Goal: Information Seeking & Learning: Check status

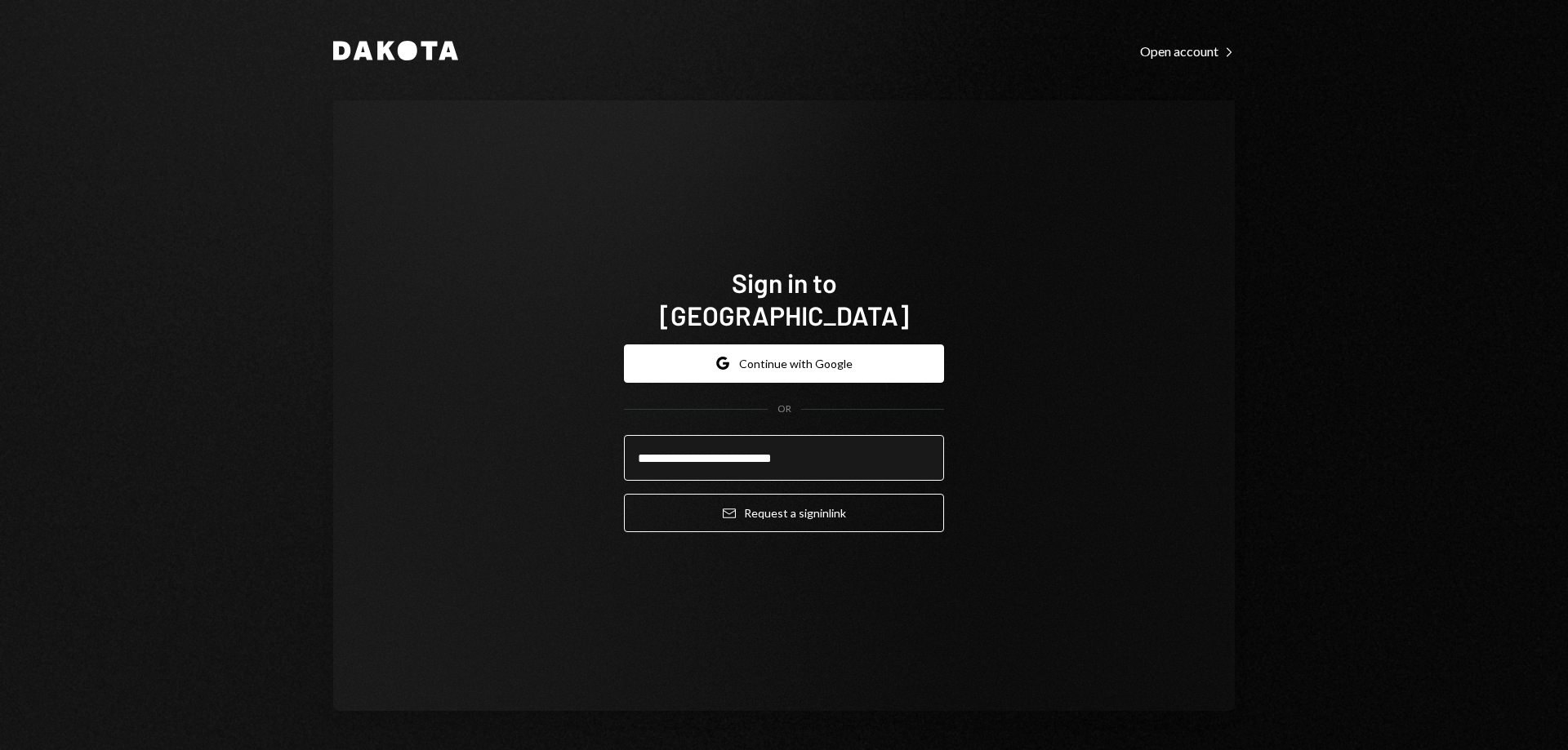
type input "**********"
click at [624, 494] on button "Email Request a sign in link" at bounding box center [784, 513] width 320 height 39
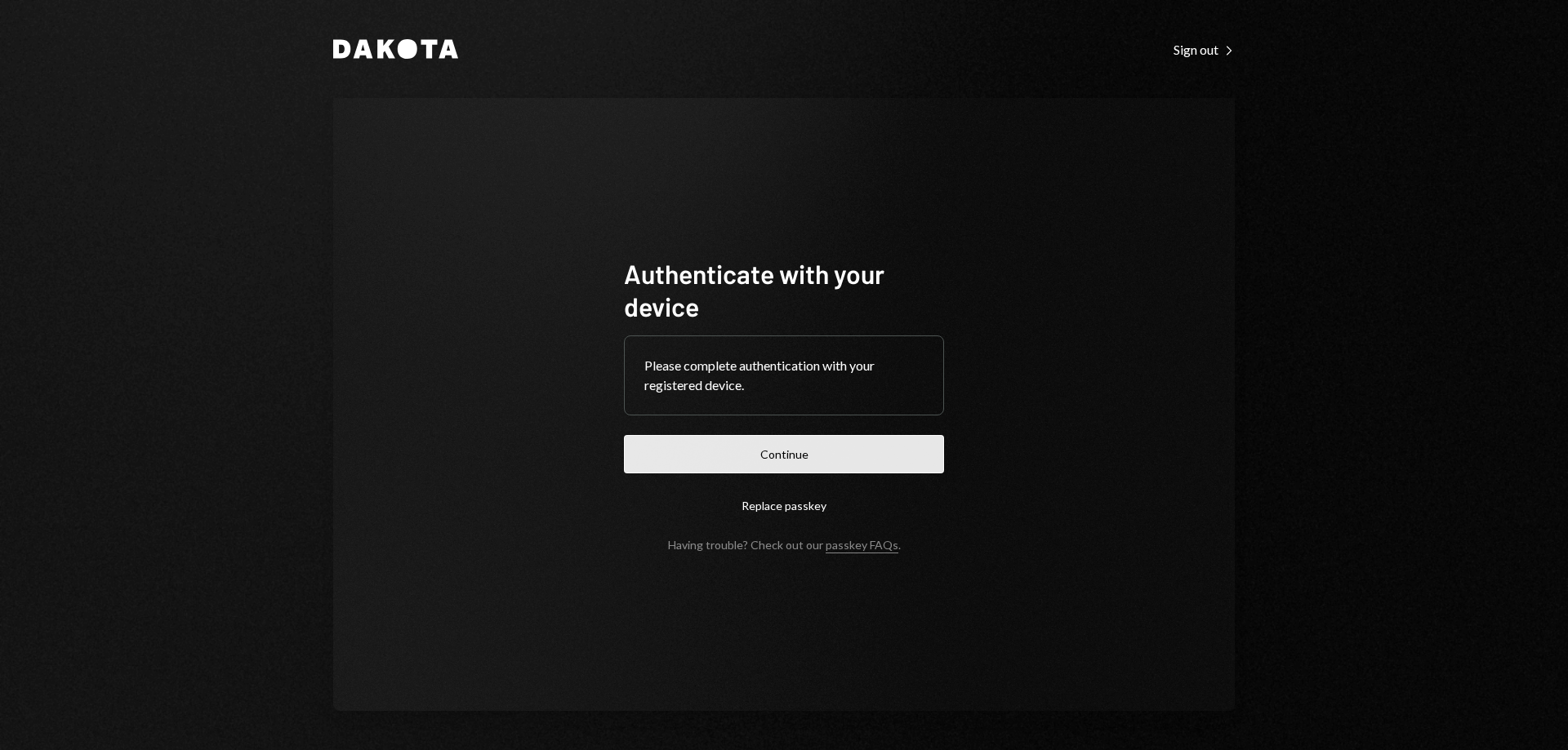
click at [727, 450] on button "Continue" at bounding box center [784, 454] width 320 height 39
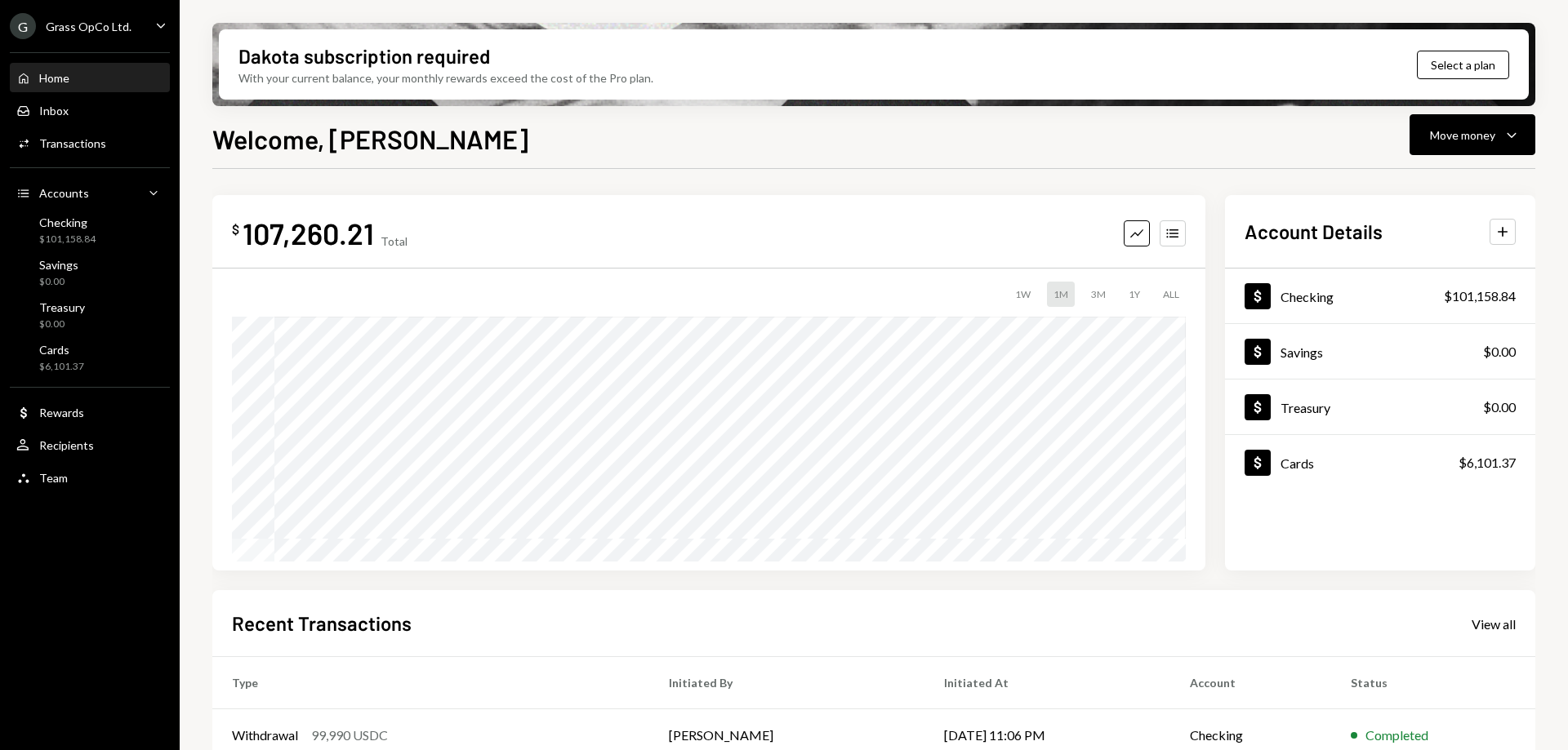
click at [132, 27] on div "G Grass OpCo Ltd. Caret Down" at bounding box center [90, 26] width 180 height 26
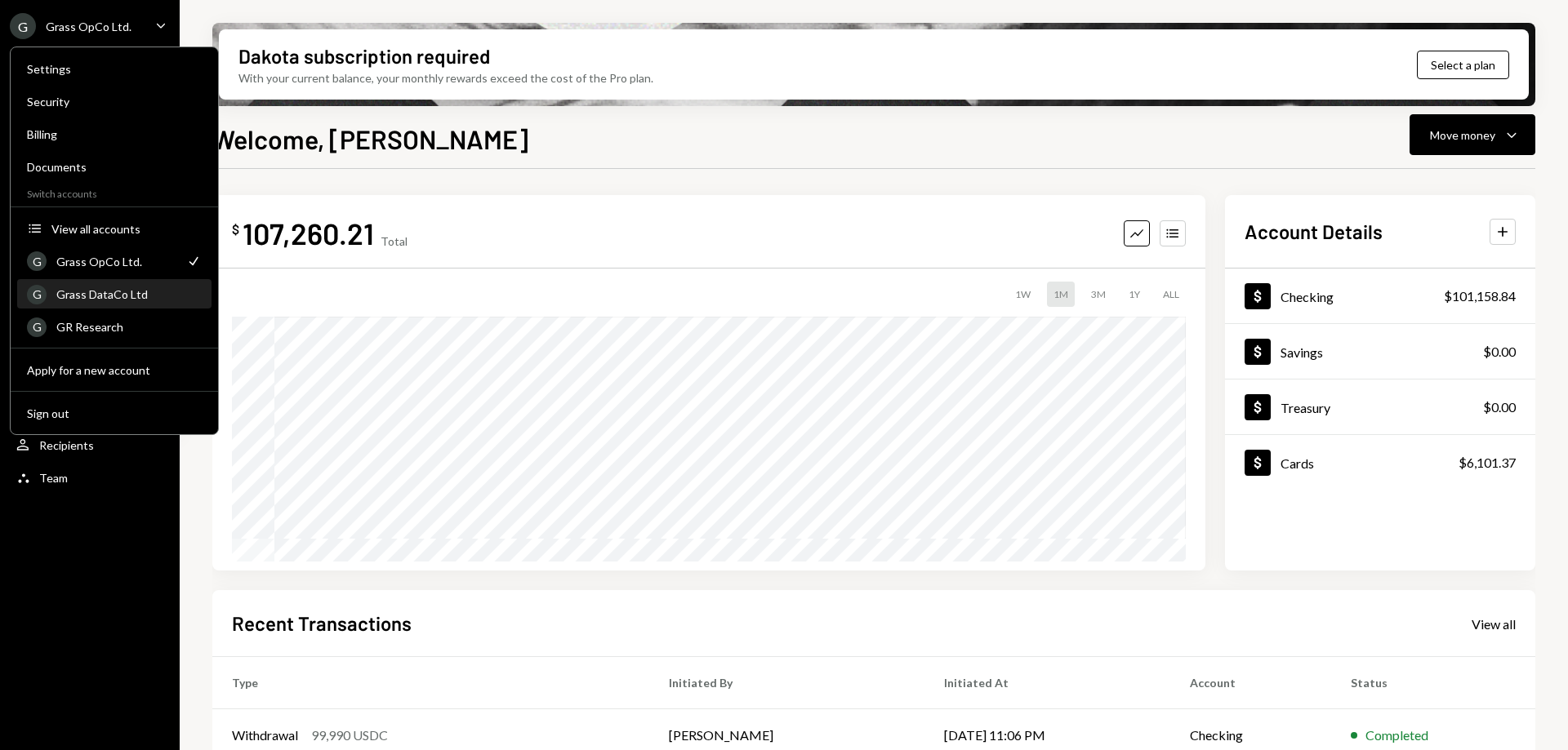
click at [101, 297] on div "Grass DataCo Ltd" at bounding box center [129, 294] width 145 height 14
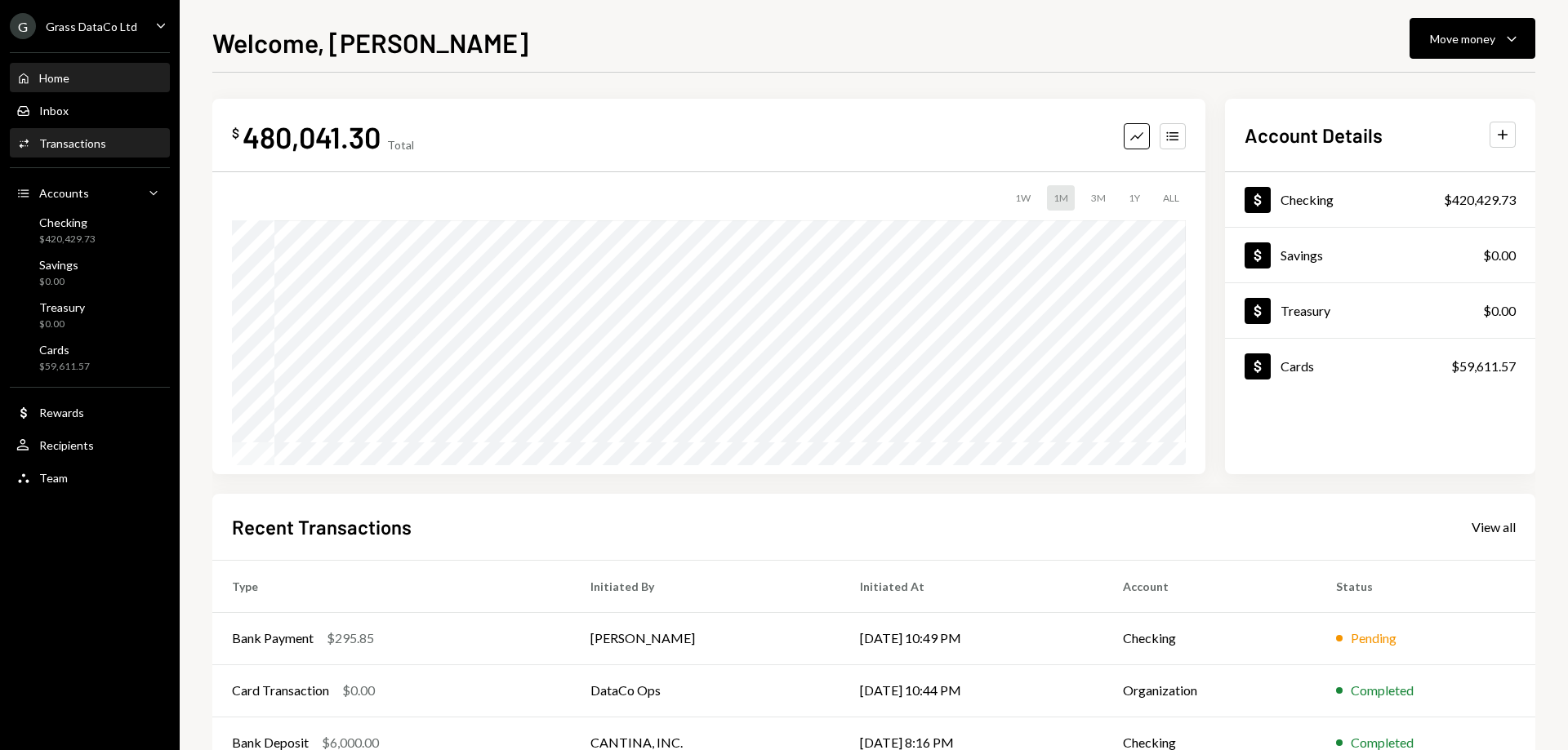
click at [105, 145] on div "Activities Transactions" at bounding box center [90, 144] width 147 height 15
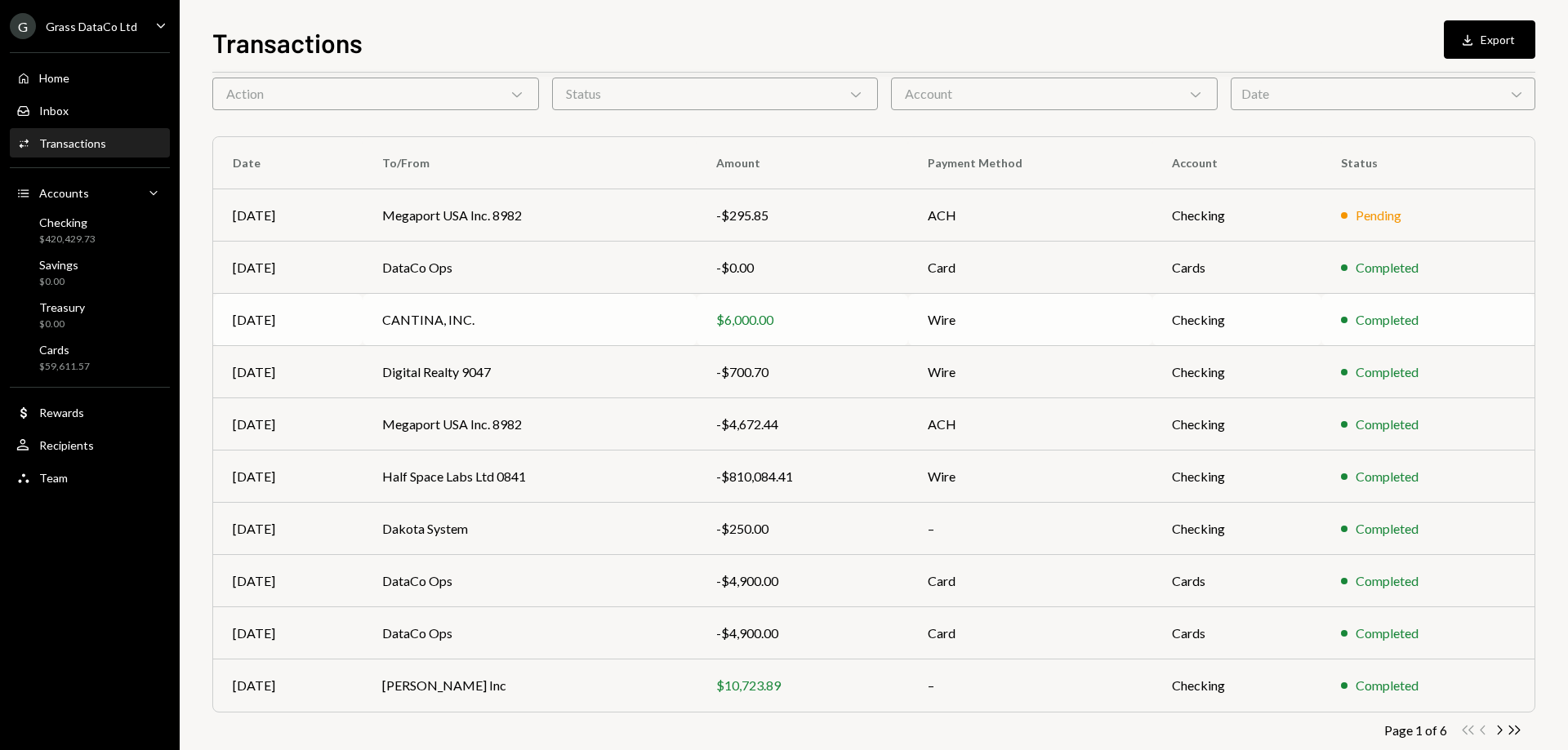
scroll to position [102, 0]
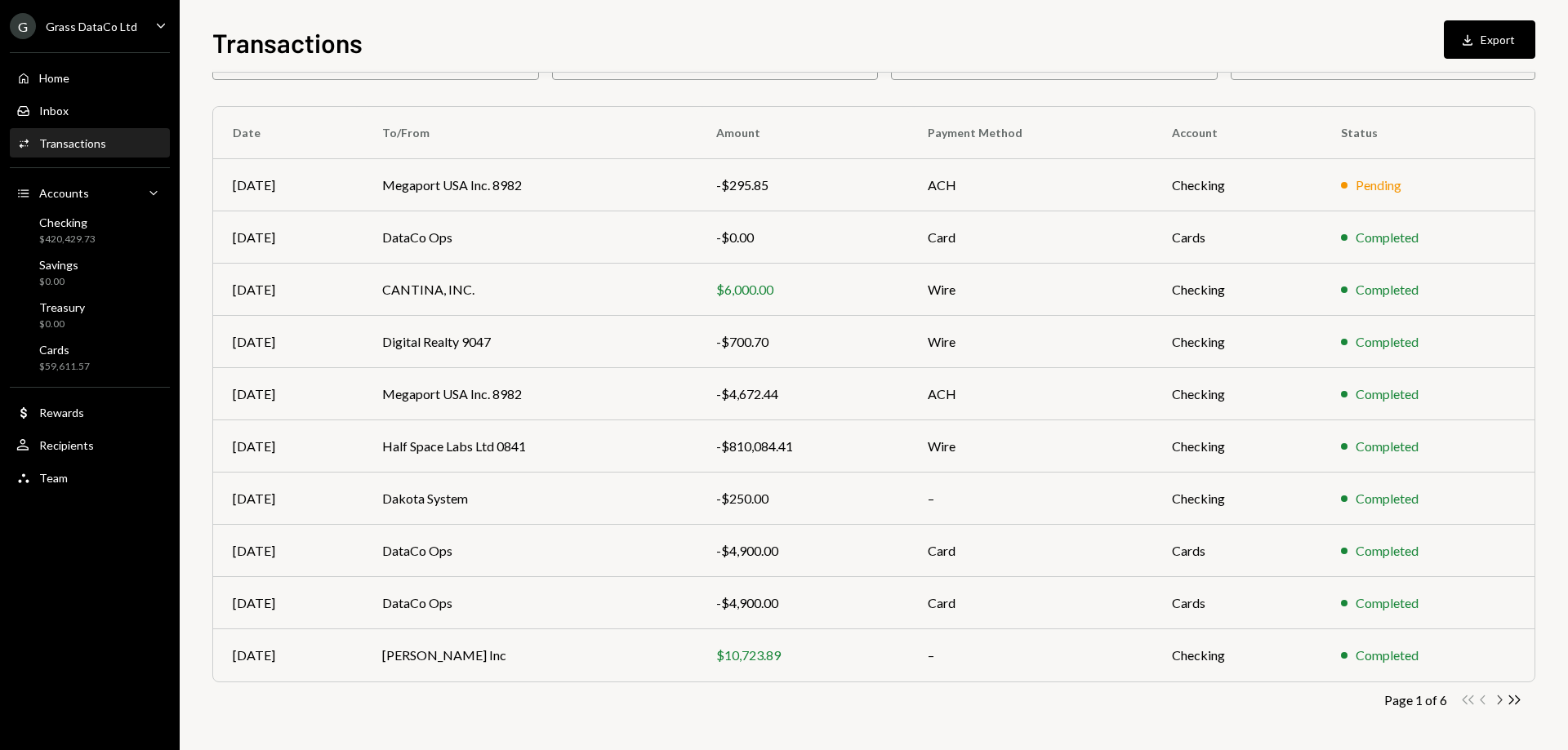
click at [1494, 707] on div "Double Arrow Left Chevron Left Chevron Right Double Arrow Right" at bounding box center [1491, 700] width 62 height 15
click at [1494, 696] on icon "Chevron Right" at bounding box center [1498, 700] width 15 height 15
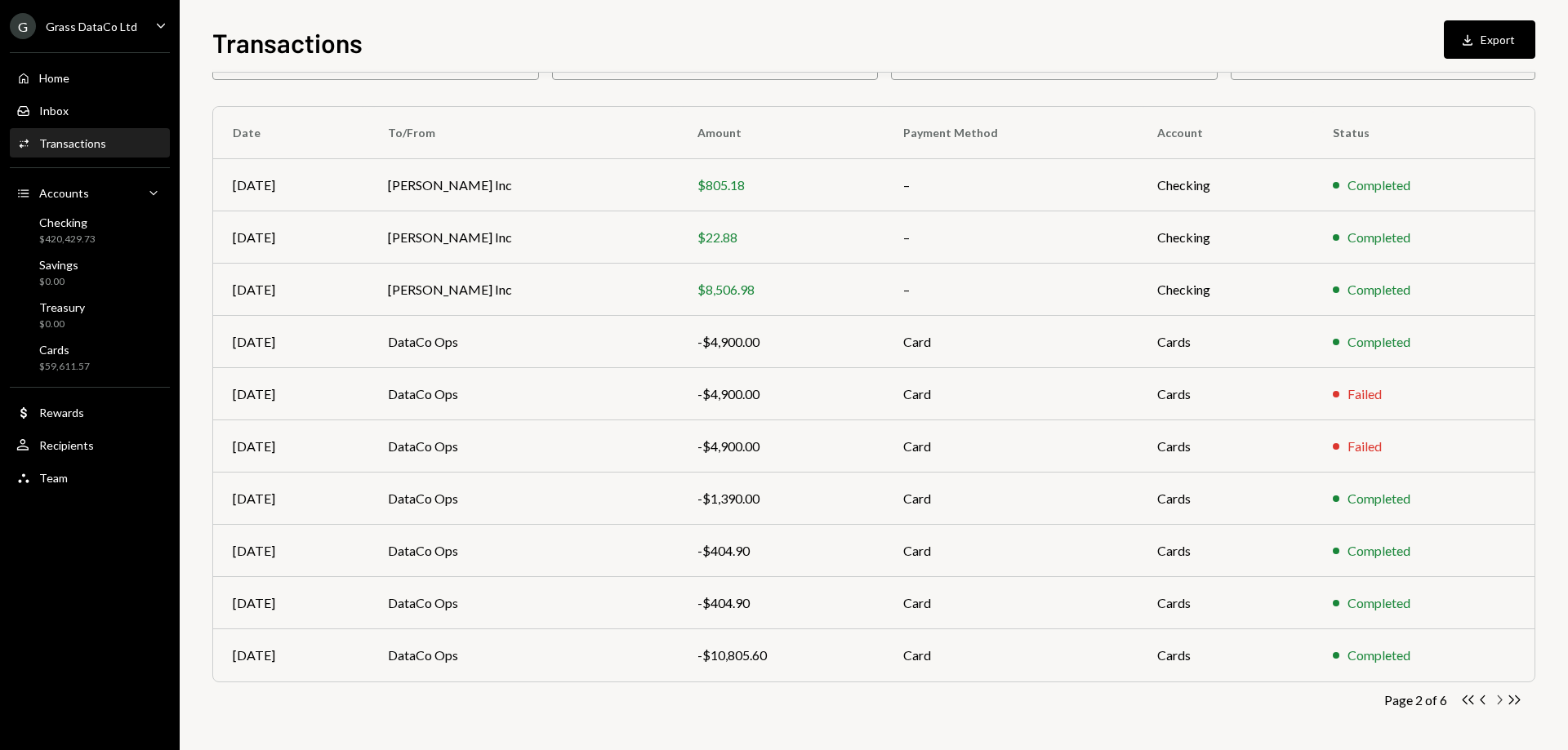
click at [1495, 696] on icon "Chevron Right" at bounding box center [1498, 700] width 15 height 15
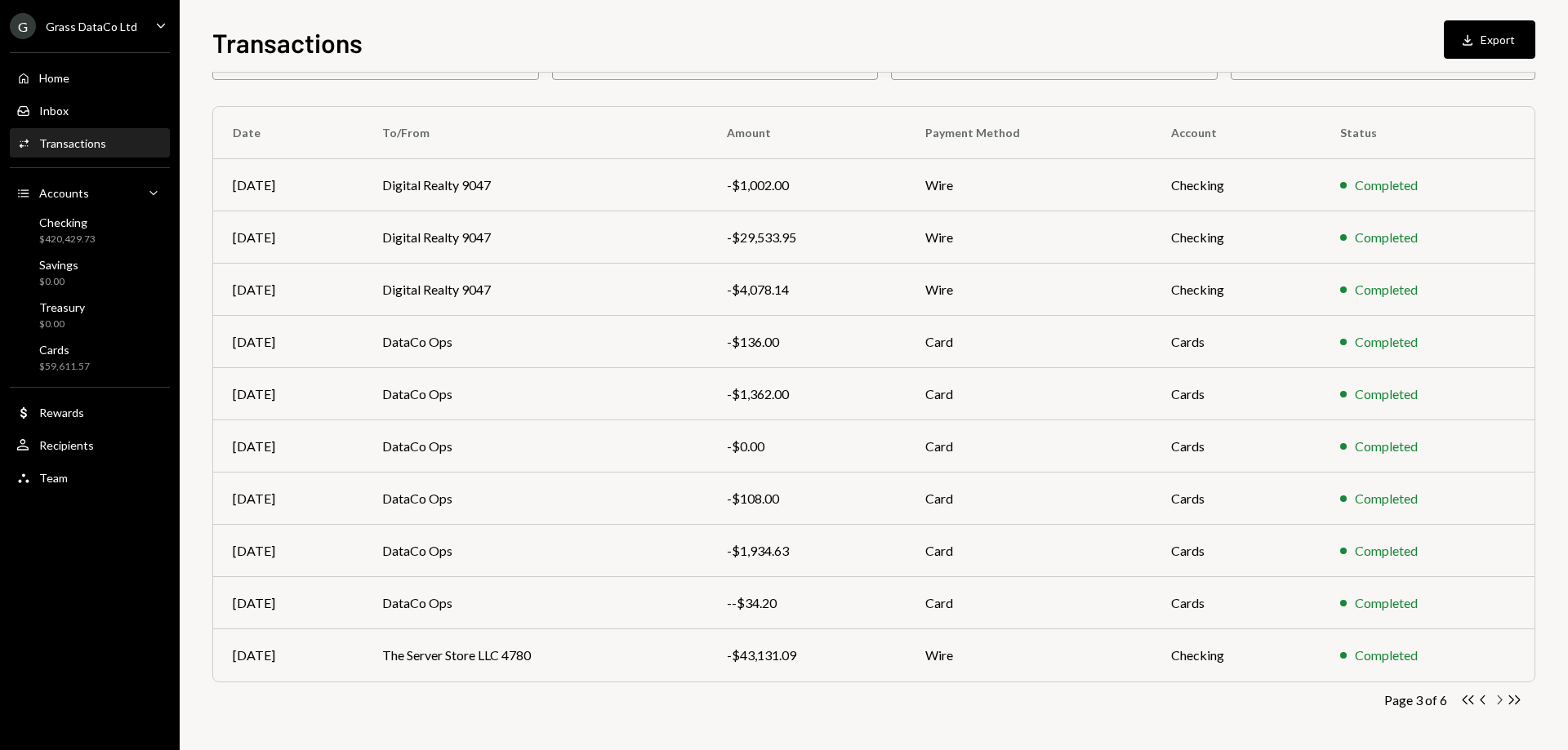
click at [1494, 700] on icon "Chevron Right" at bounding box center [1498, 700] width 15 height 15
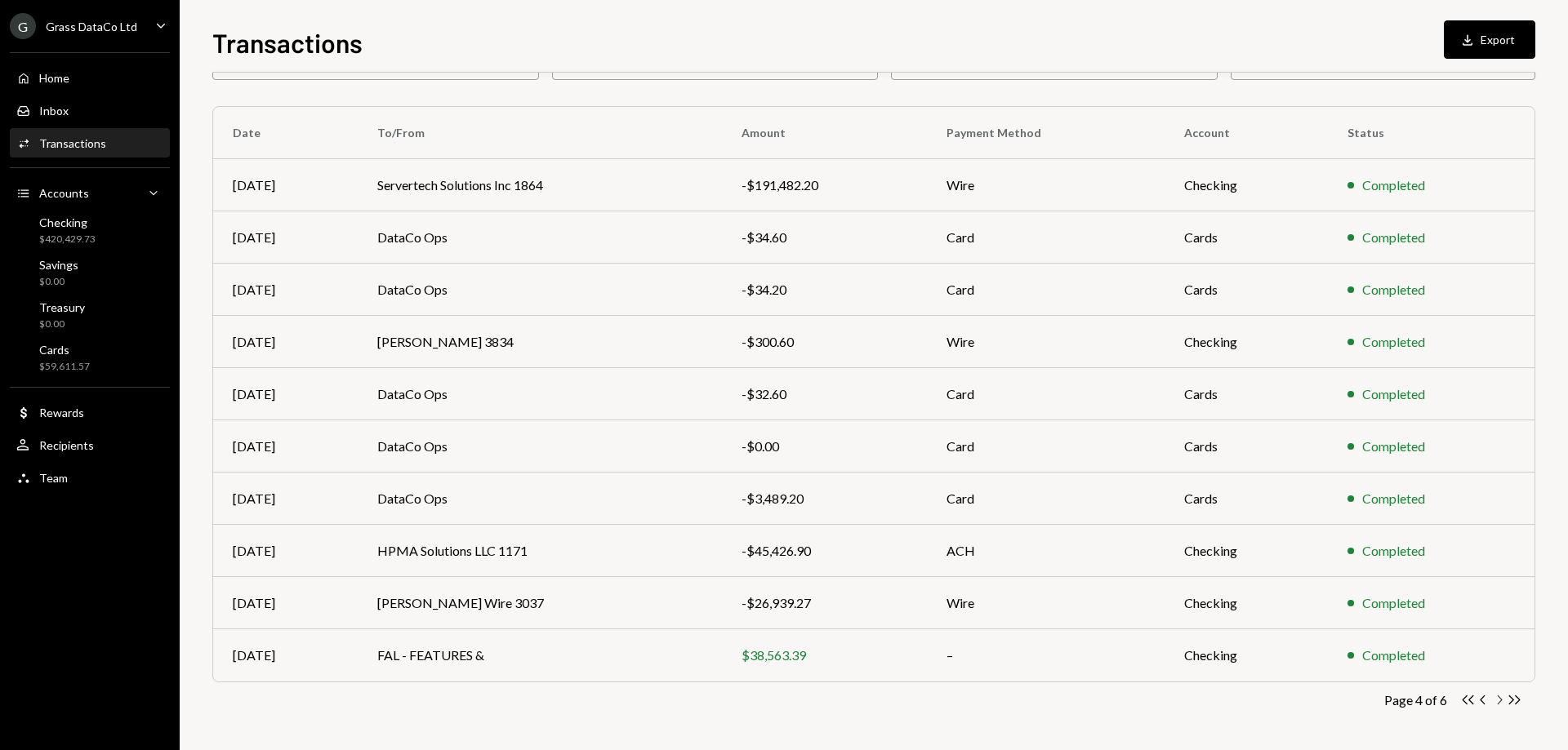
click at [1494, 700] on icon "Chevron Right" at bounding box center [1498, 700] width 15 height 15
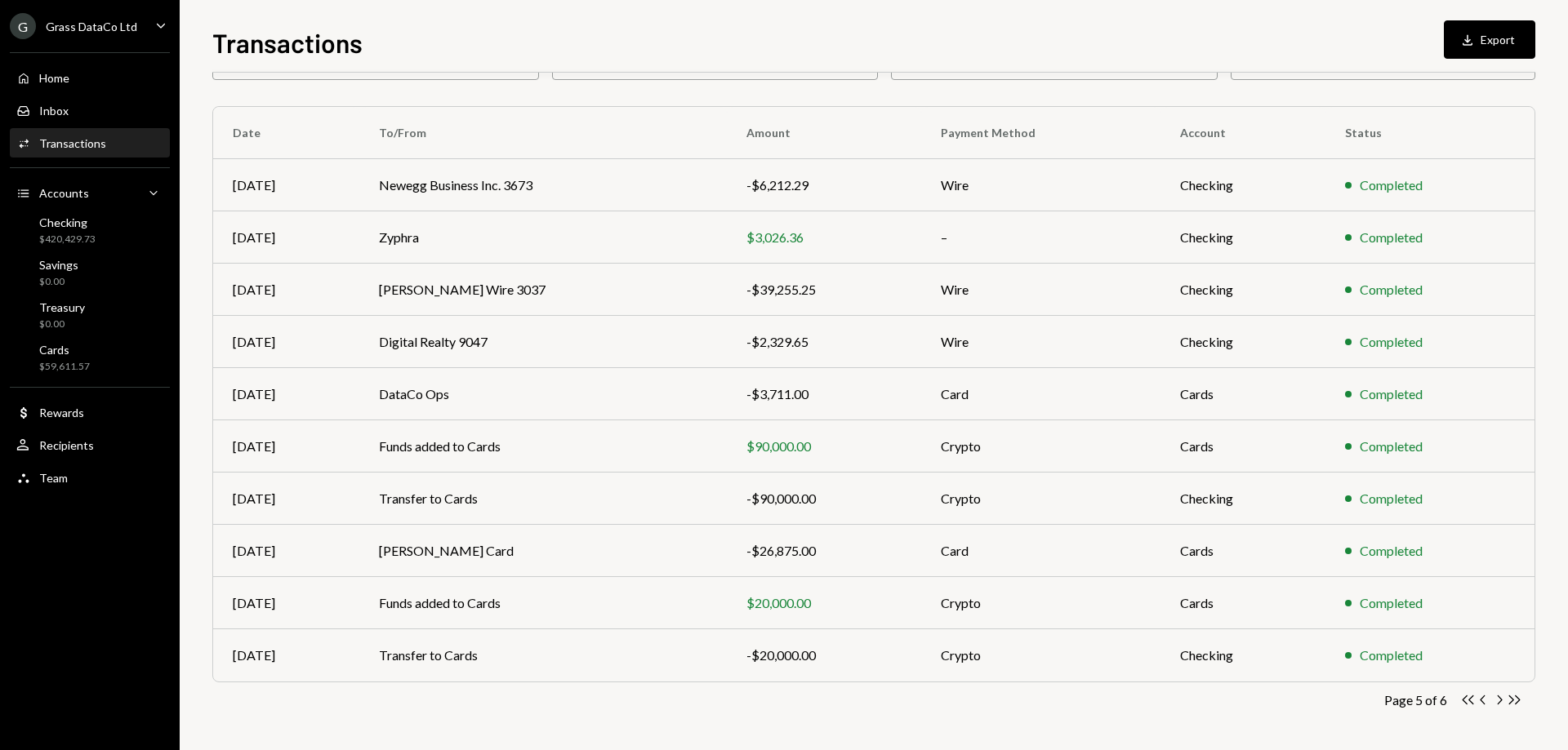
drag, startPoint x: 637, startPoint y: 80, endPoint x: 603, endPoint y: 84, distance: 34.2
click at [609, 83] on div "Transactions All Activity Action Chevron Down Status Chevron Down Account Chevr…" at bounding box center [874, 374] width 1323 height 754
click at [585, 88] on div "Transactions All Activity Action Chevron Down Status Chevron Down Account Chevr…" at bounding box center [874, 374] width 1323 height 754
click at [1482, 704] on icon "Chevron Left" at bounding box center [1483, 700] width 15 height 15
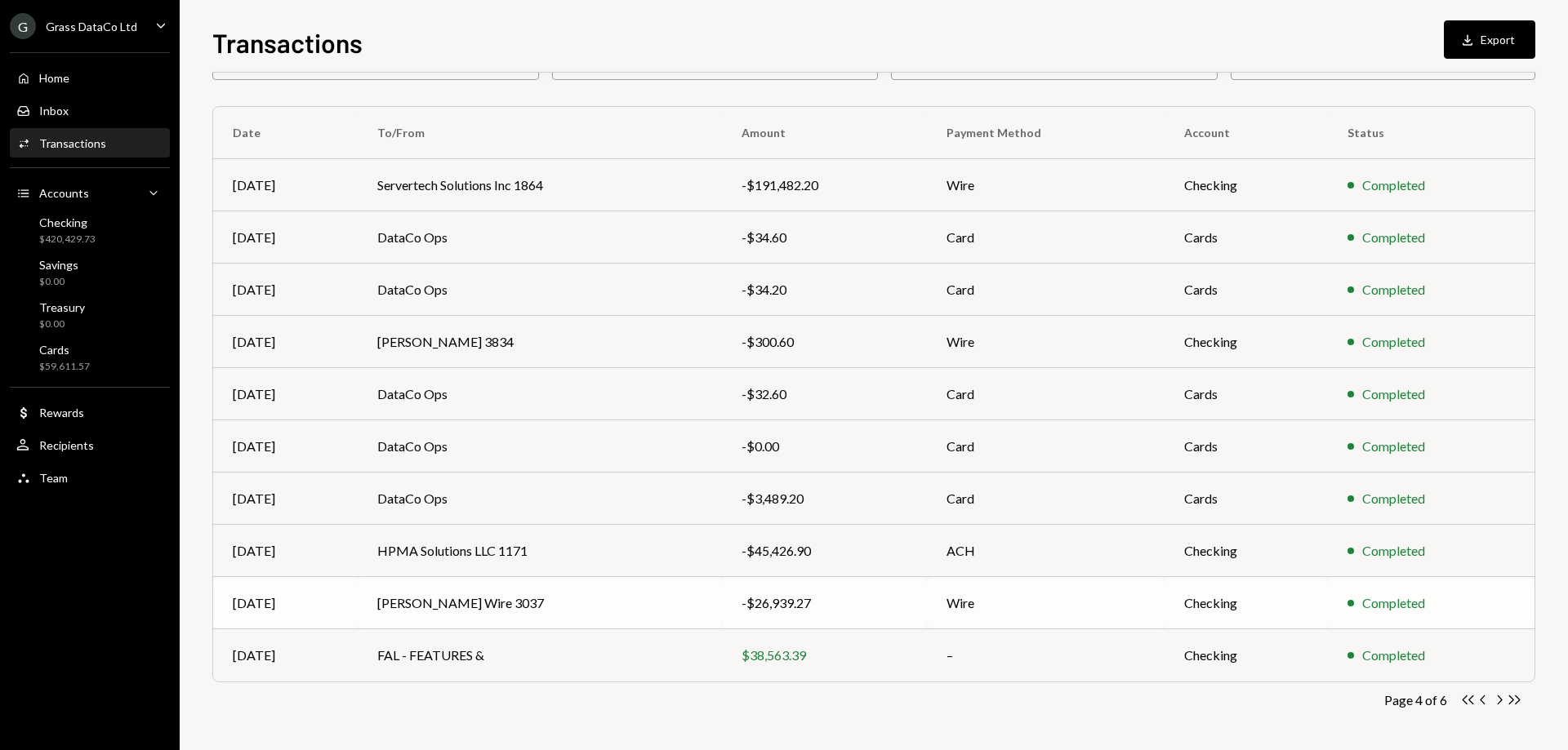
click at [517, 605] on td "COX Wire 3037" at bounding box center [540, 603] width 364 height 52
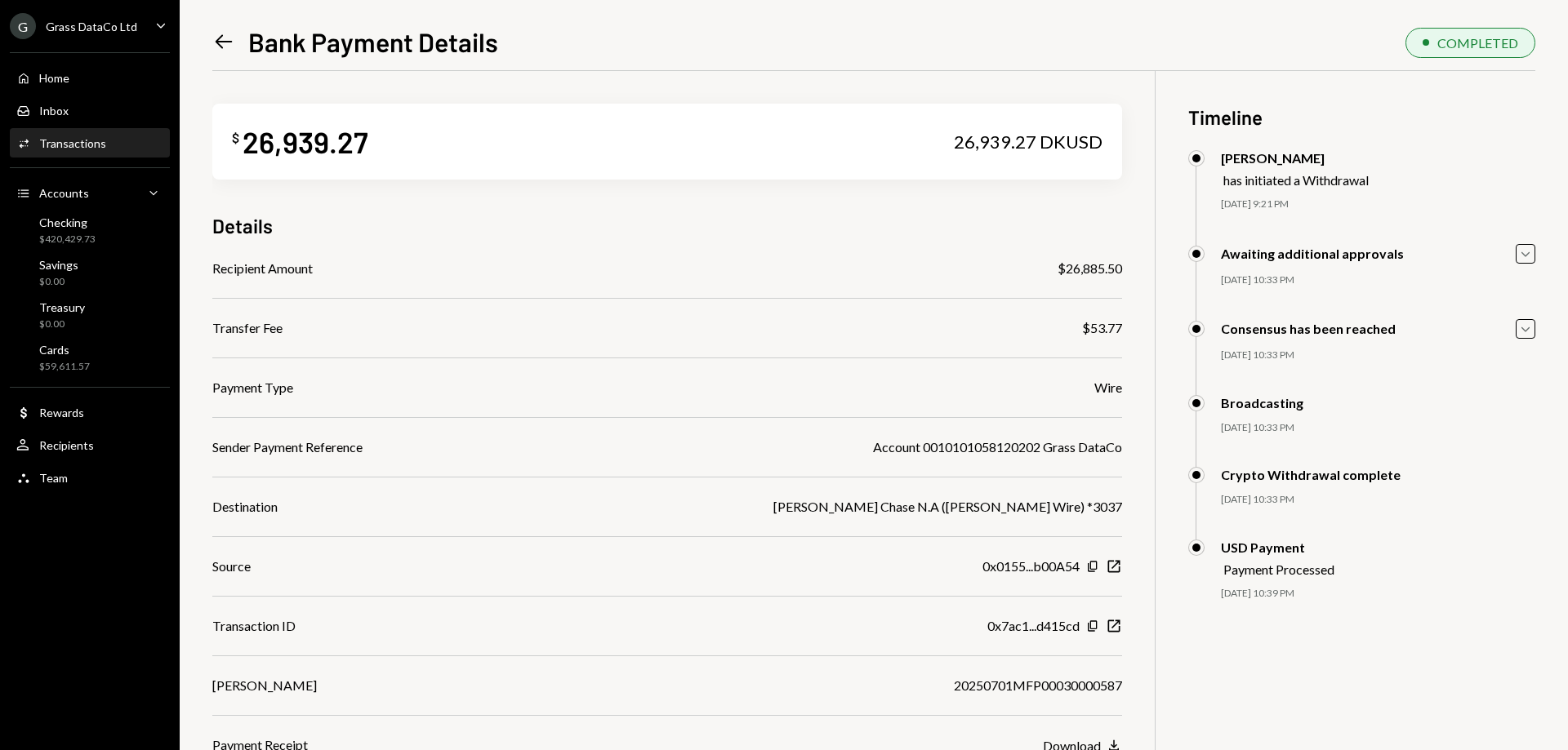
drag, startPoint x: 824, startPoint y: 261, endPoint x: 812, endPoint y: 253, distance: 14.4
drag, startPoint x: 812, startPoint y: 253, endPoint x: 804, endPoint y: 247, distance: 10.0
click at [804, 247] on div "$ 26,939.27 26,939.27 DKUSD Details Recipient Amount $26,885.50 Transfer Fee $5…" at bounding box center [666, 413] width 909 height 684
drag, startPoint x: 789, startPoint y: 237, endPoint x: 780, endPoint y: 232, distance: 10.3
click at [780, 232] on div "Details" at bounding box center [666, 225] width 909 height 27
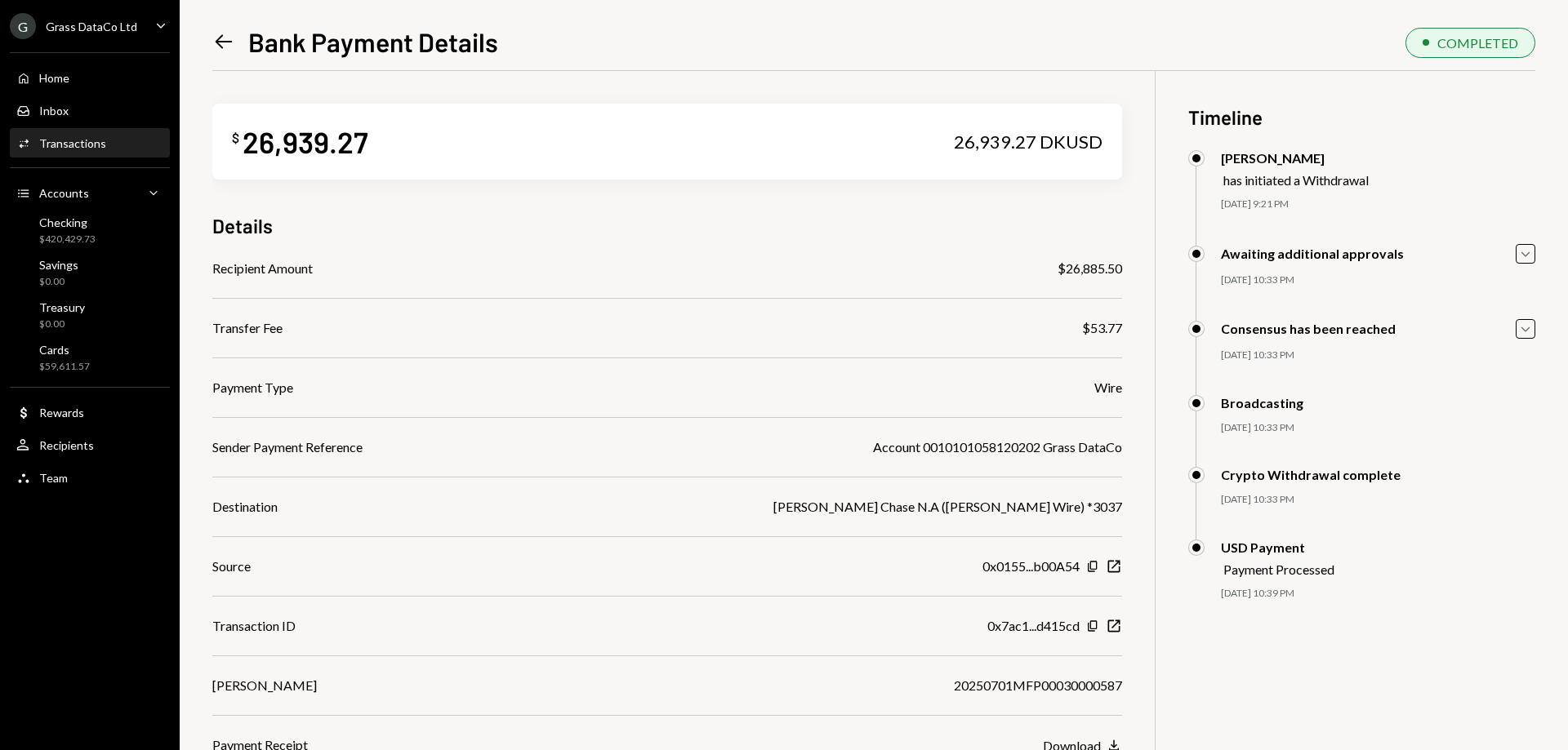
drag, startPoint x: 780, startPoint y: 232, endPoint x: 763, endPoint y: 220, distance: 20.8
click at [761, 220] on div "Details" at bounding box center [666, 225] width 909 height 27
drag, startPoint x: 761, startPoint y: 220, endPoint x: 753, endPoint y: 215, distance: 9.4
click at [753, 215] on div "Details" at bounding box center [666, 225] width 909 height 27
drag, startPoint x: 752, startPoint y: 215, endPoint x: 743, endPoint y: 212, distance: 9.5
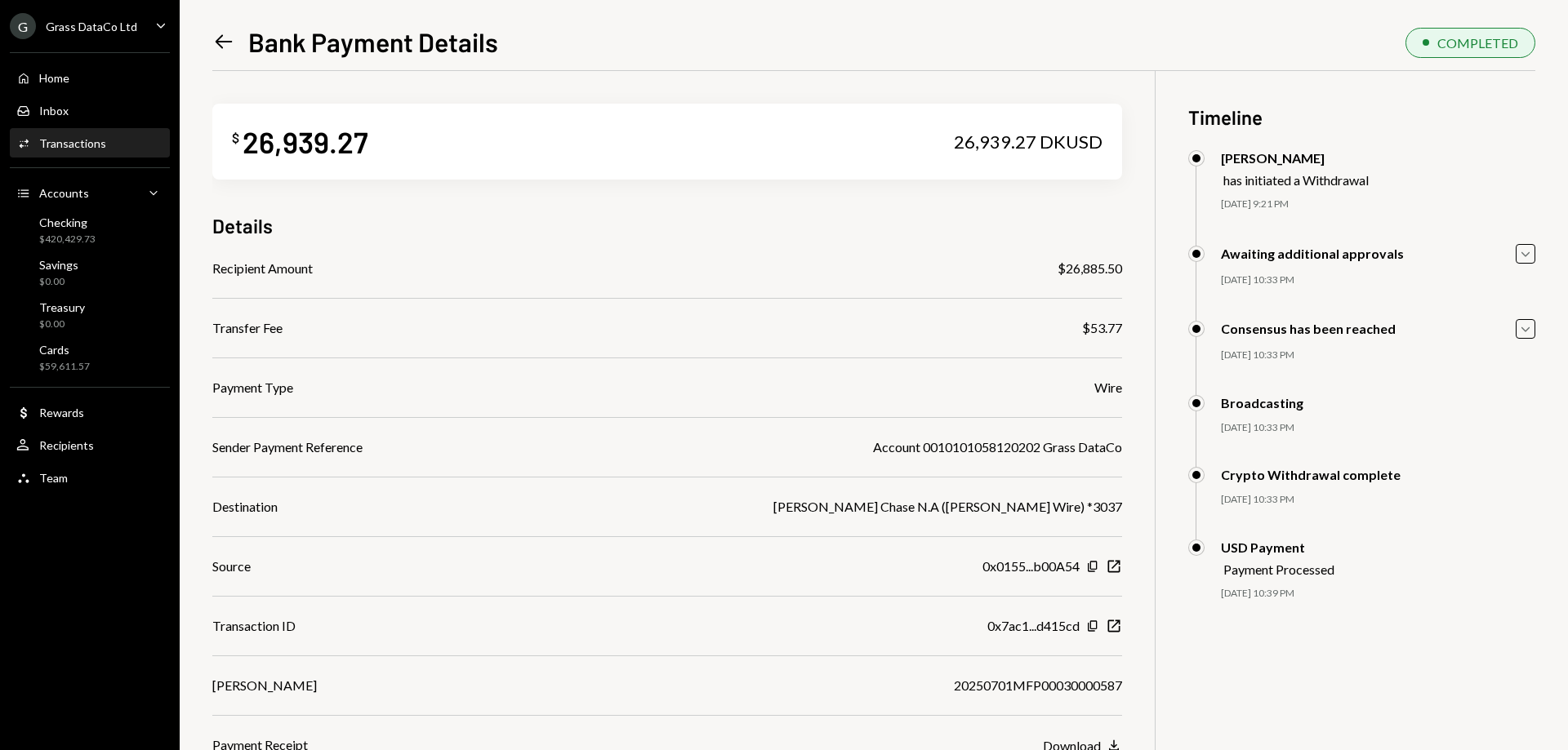
click at [741, 211] on div "$ 26,939.27 26,939.27 DKUSD Details Recipient Amount $26,885.50 Transfer Fee $5…" at bounding box center [666, 413] width 909 height 684
drag, startPoint x: 741, startPoint y: 211, endPoint x: 726, endPoint y: 207, distance: 15.5
click at [726, 207] on div "$ 26,939.27 26,939.27 DKUSD Details Recipient Amount $26,885.50 Transfer Fee $5…" at bounding box center [666, 413] width 909 height 684
drag, startPoint x: 726, startPoint y: 207, endPoint x: 708, endPoint y: 204, distance: 18.2
click at [708, 204] on div "$ 26,939.27 26,939.27 DKUSD Details Recipient Amount $26,885.50 Transfer Fee $5…" at bounding box center [666, 413] width 909 height 684
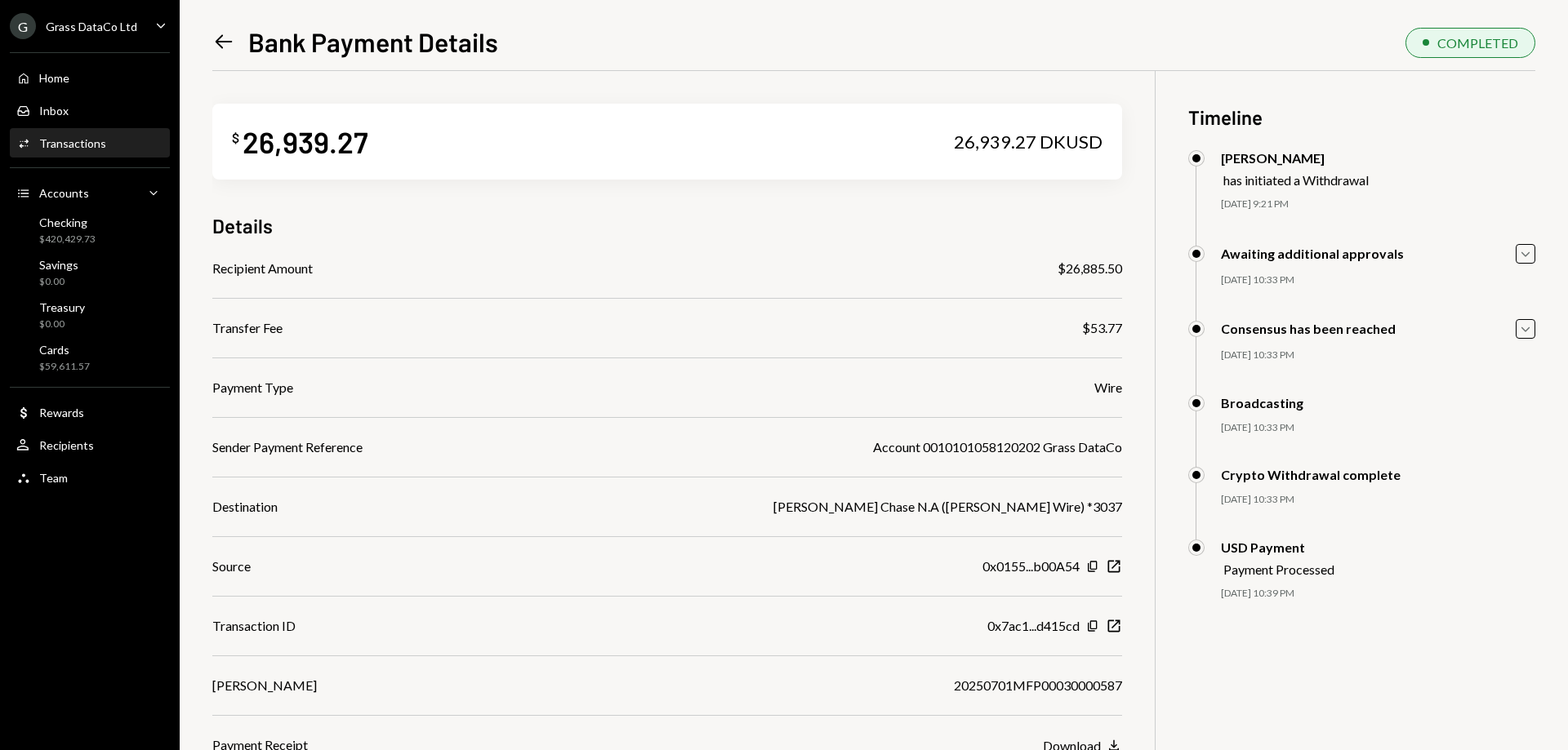
drag, startPoint x: 708, startPoint y: 204, endPoint x: 694, endPoint y: 204, distance: 14.0
click at [694, 204] on div "$ 26,939.27 26,939.27 DKUSD Details Recipient Amount $26,885.50 Transfer Fee $5…" at bounding box center [666, 413] width 909 height 684
click at [671, 209] on div "$ 26,939.27 26,939.27 DKUSD Details Recipient Amount $26,885.50 Transfer Fee $5…" at bounding box center [666, 413] width 909 height 684
drag, startPoint x: 670, startPoint y: 209, endPoint x: 656, endPoint y: 210, distance: 14.0
click at [656, 210] on div "$ 26,939.27 26,939.27 DKUSD Details Recipient Amount $26,885.50 Transfer Fee $5…" at bounding box center [666, 413] width 909 height 684
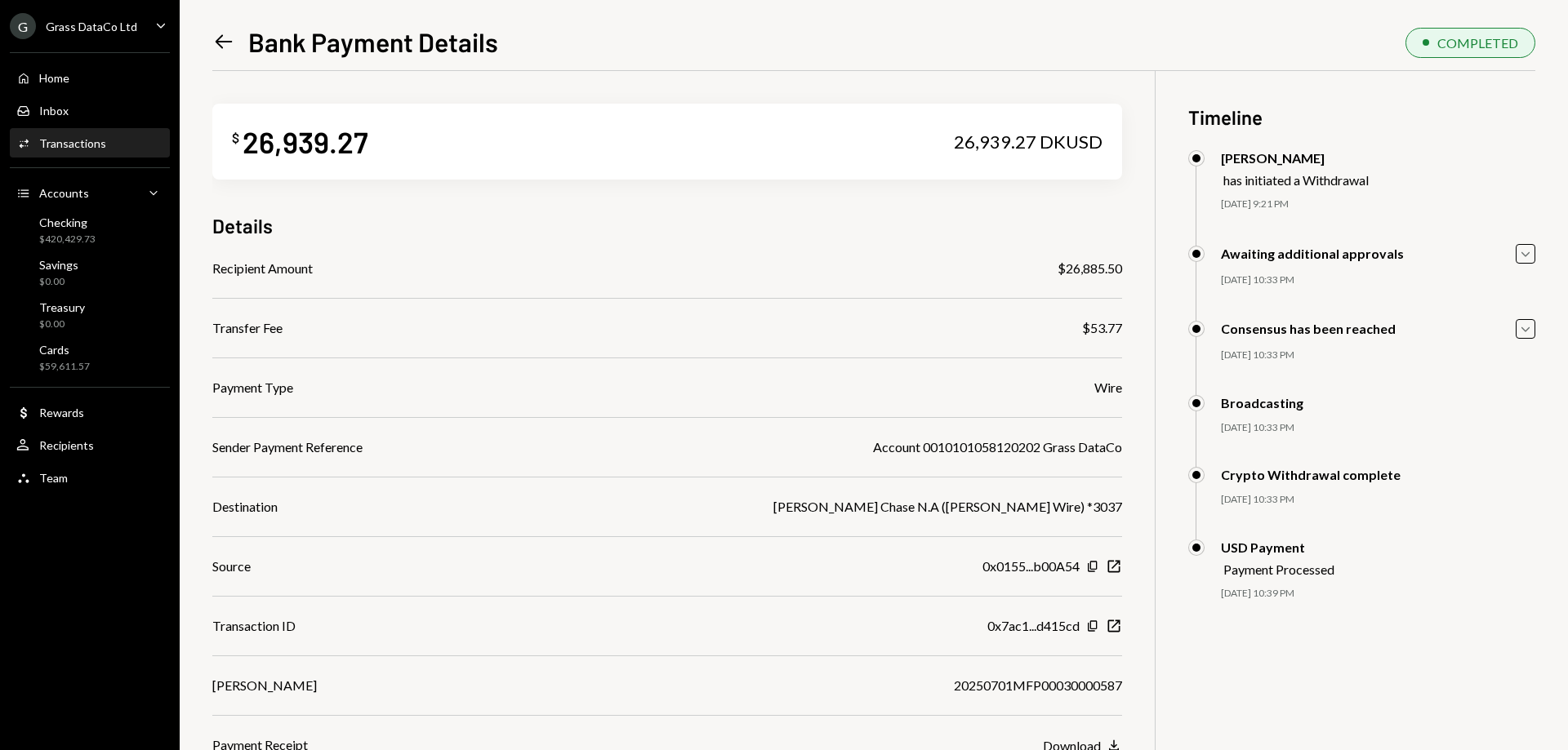
click at [656, 210] on div "$ 26,939.27 26,939.27 DKUSD Details Recipient Amount $26,885.50 Transfer Fee $5…" at bounding box center [666, 413] width 909 height 684
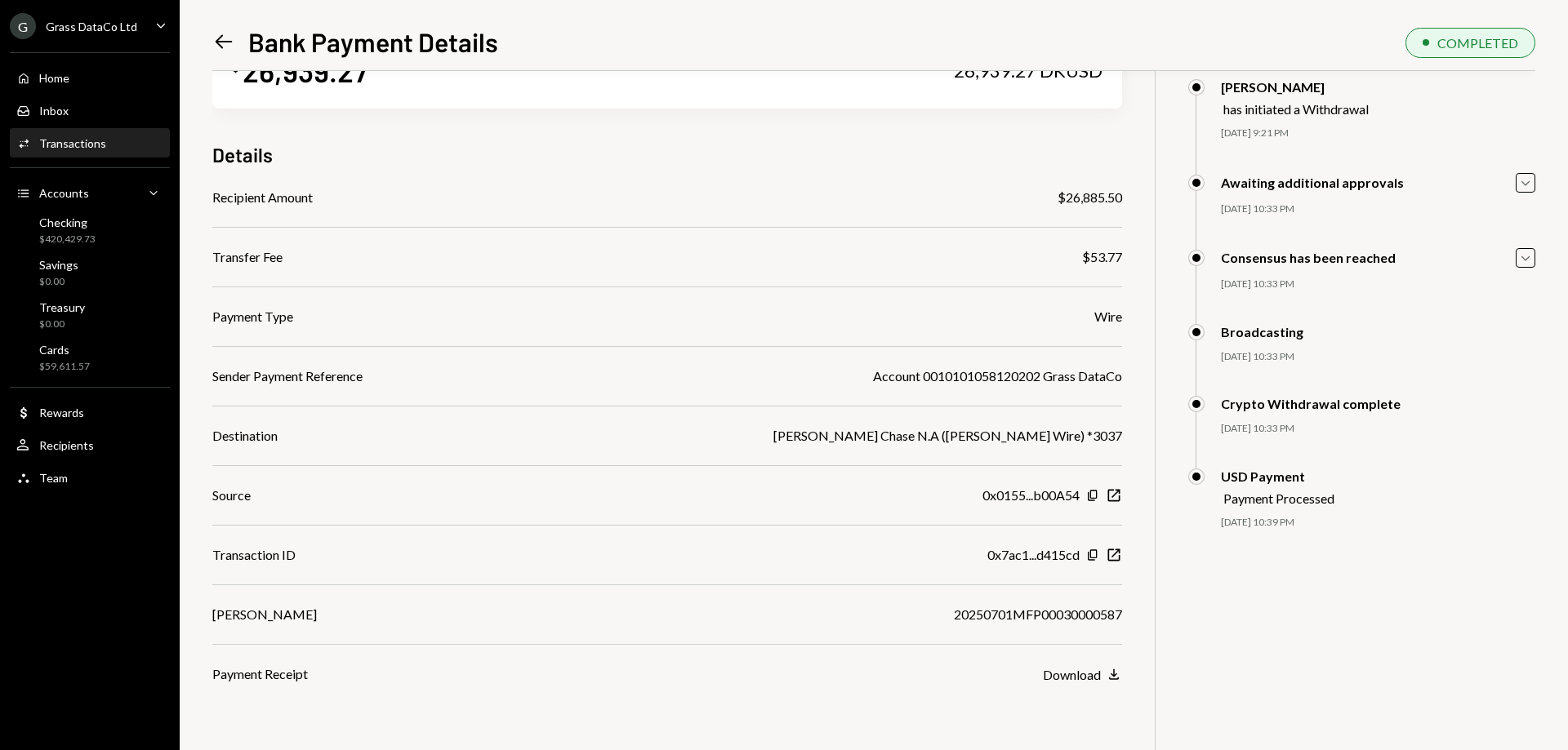
scroll to position [49, 0]
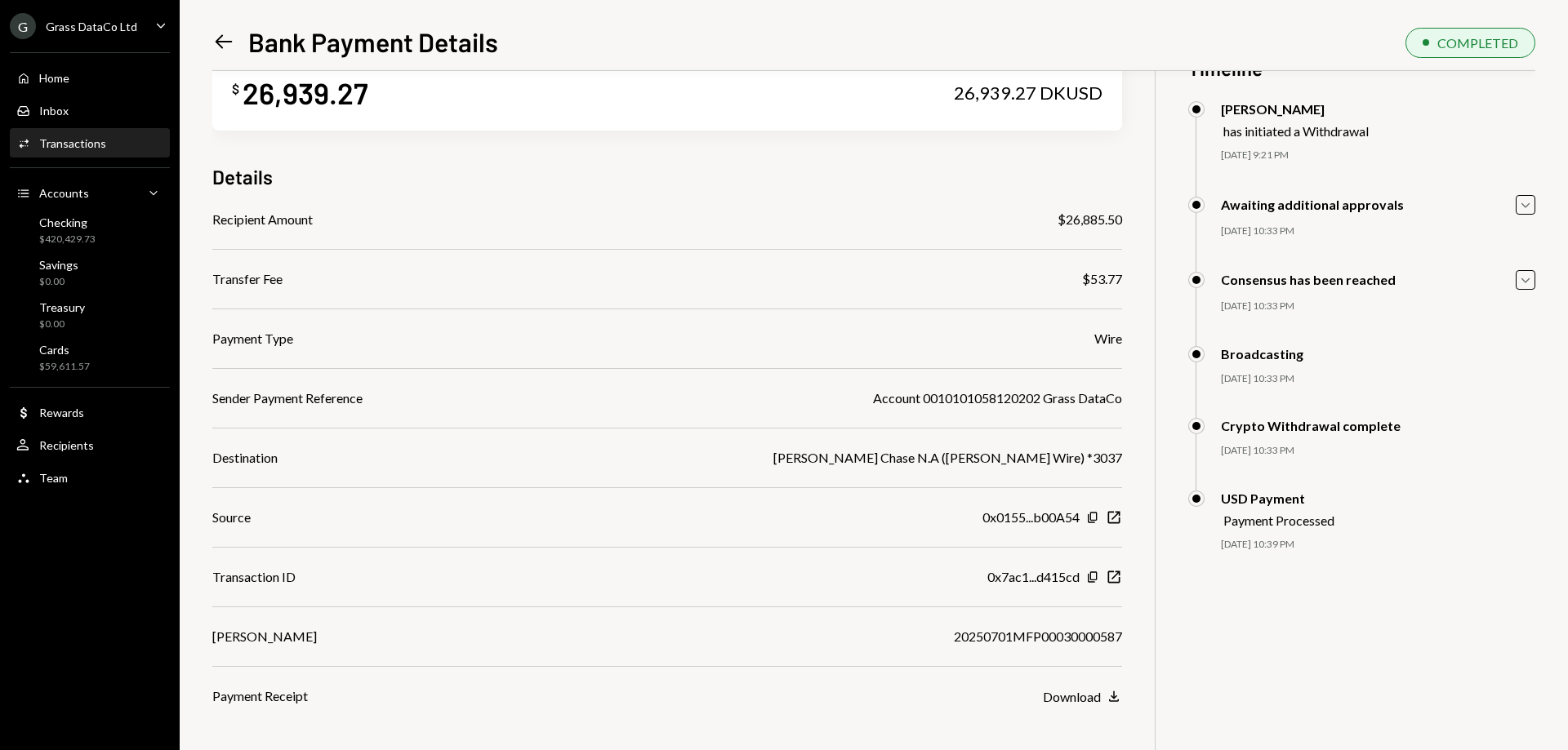
click at [224, 36] on icon "Left Arrow" at bounding box center [223, 41] width 23 height 23
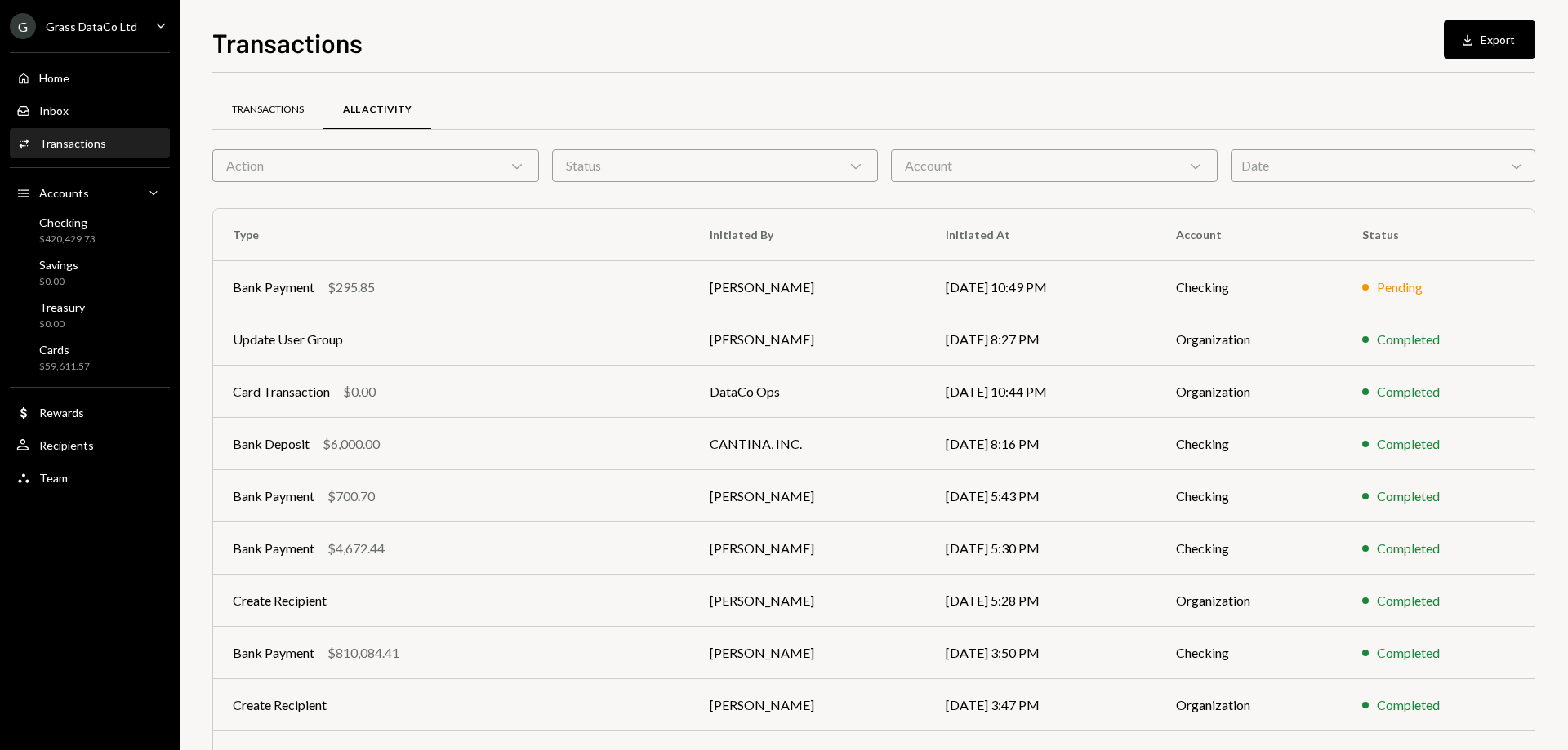
click at [284, 116] on div "Transactions" at bounding box center [268, 110] width 111 height 40
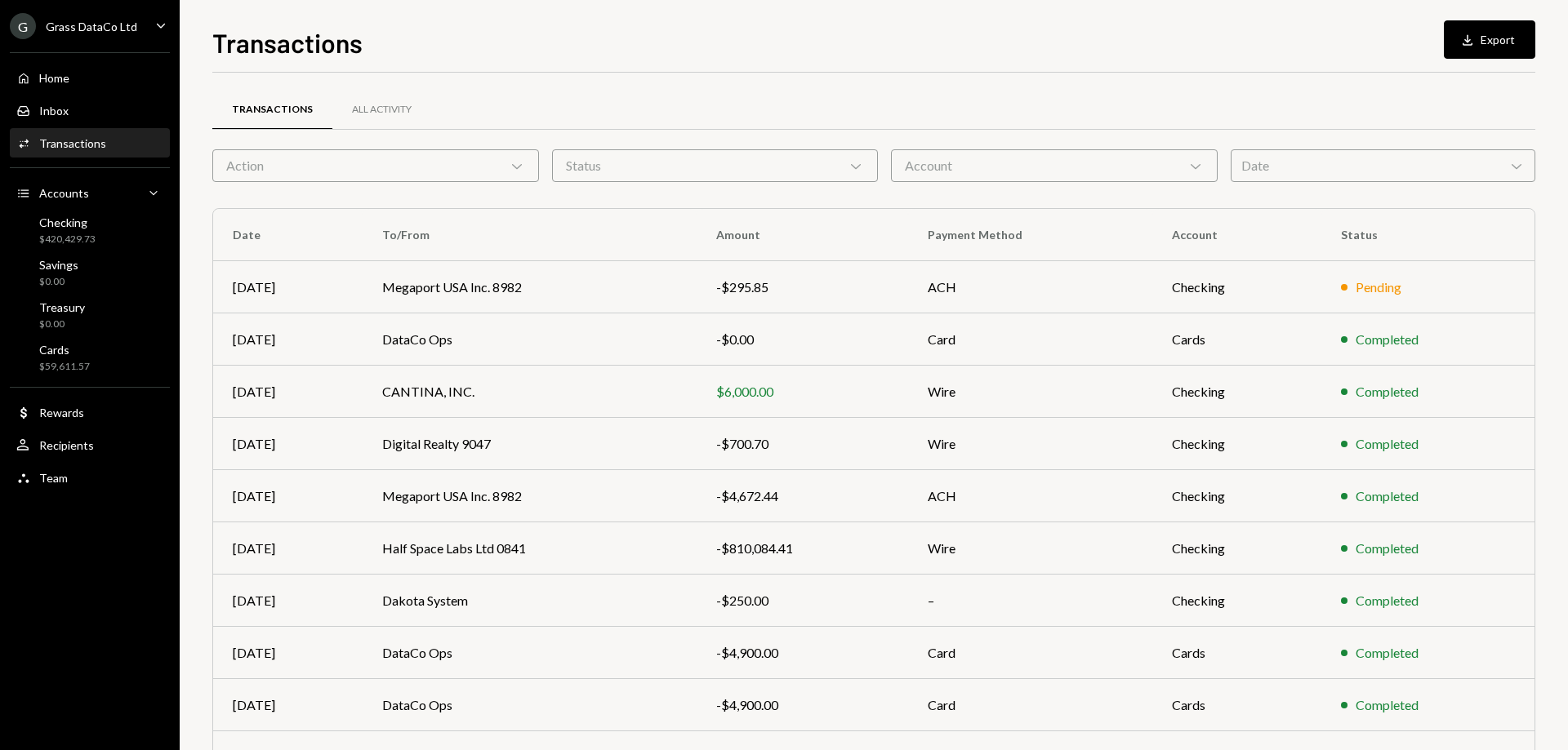
click at [1308, 155] on div "Date Chevron Down" at bounding box center [1382, 166] width 304 height 33
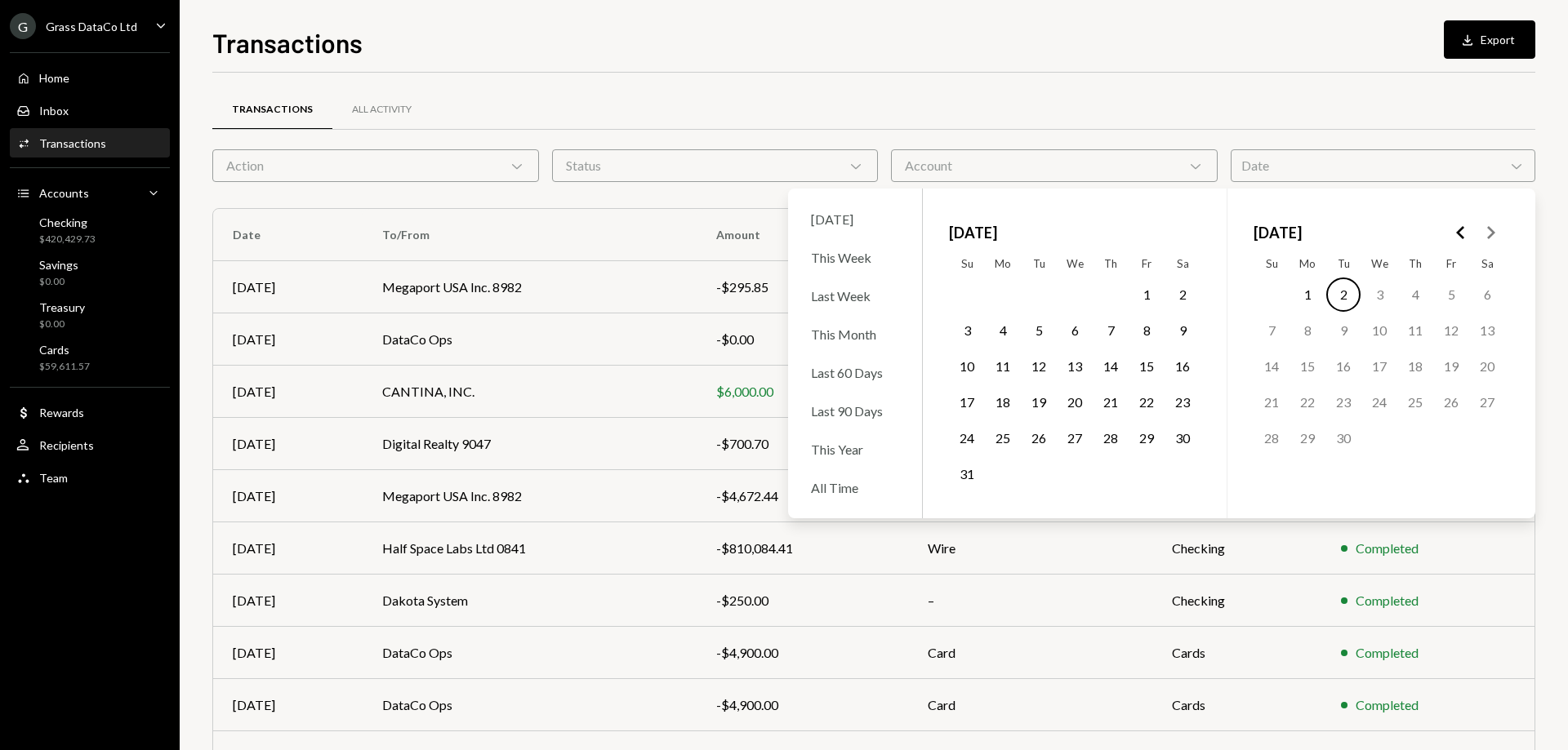
click at [1458, 228] on icon "Go to the Previous Month" at bounding box center [1461, 233] width 20 height 20
click at [1344, 285] on button "1" at bounding box center [1343, 295] width 34 height 34
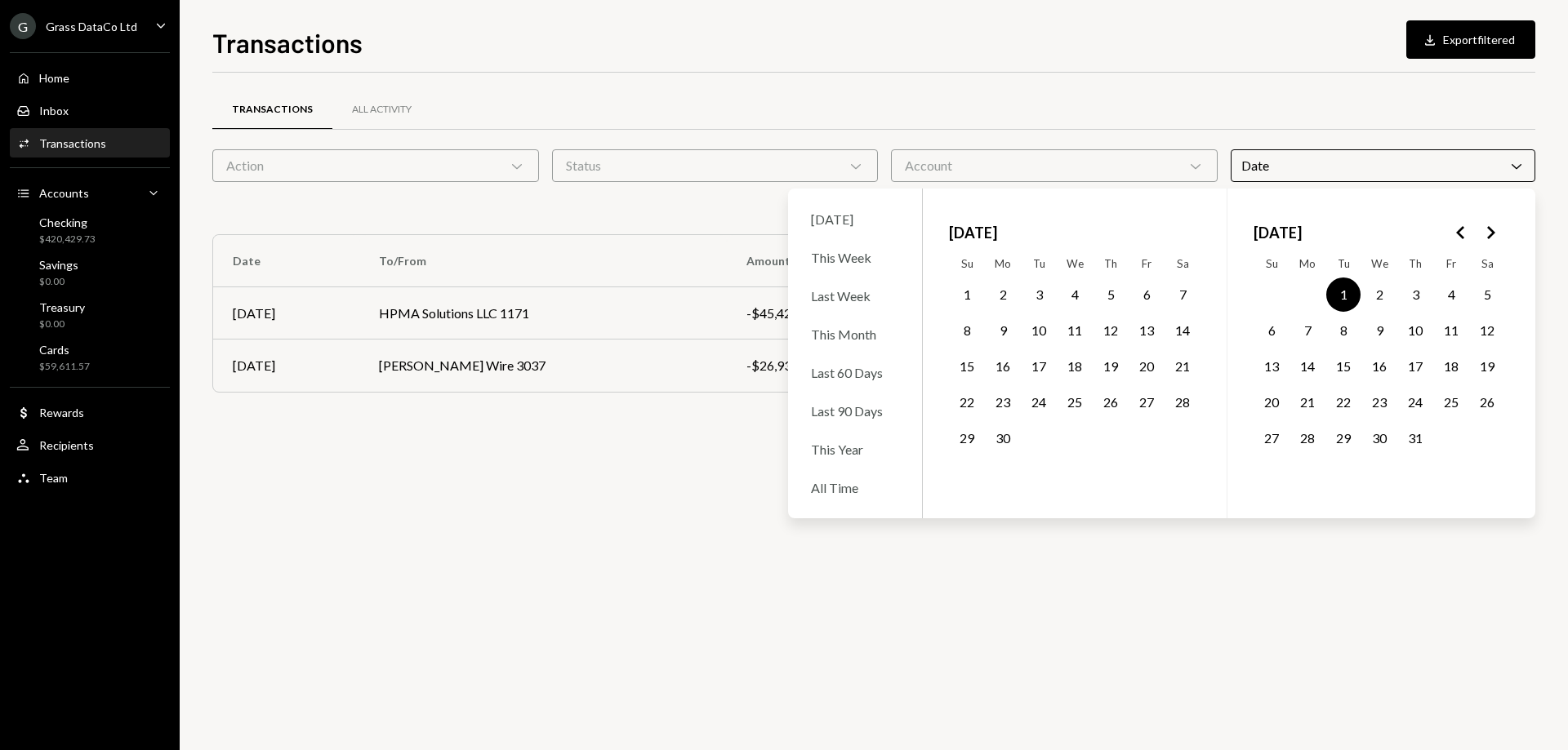
click at [1421, 430] on button "31" at bounding box center [1414, 438] width 34 height 34
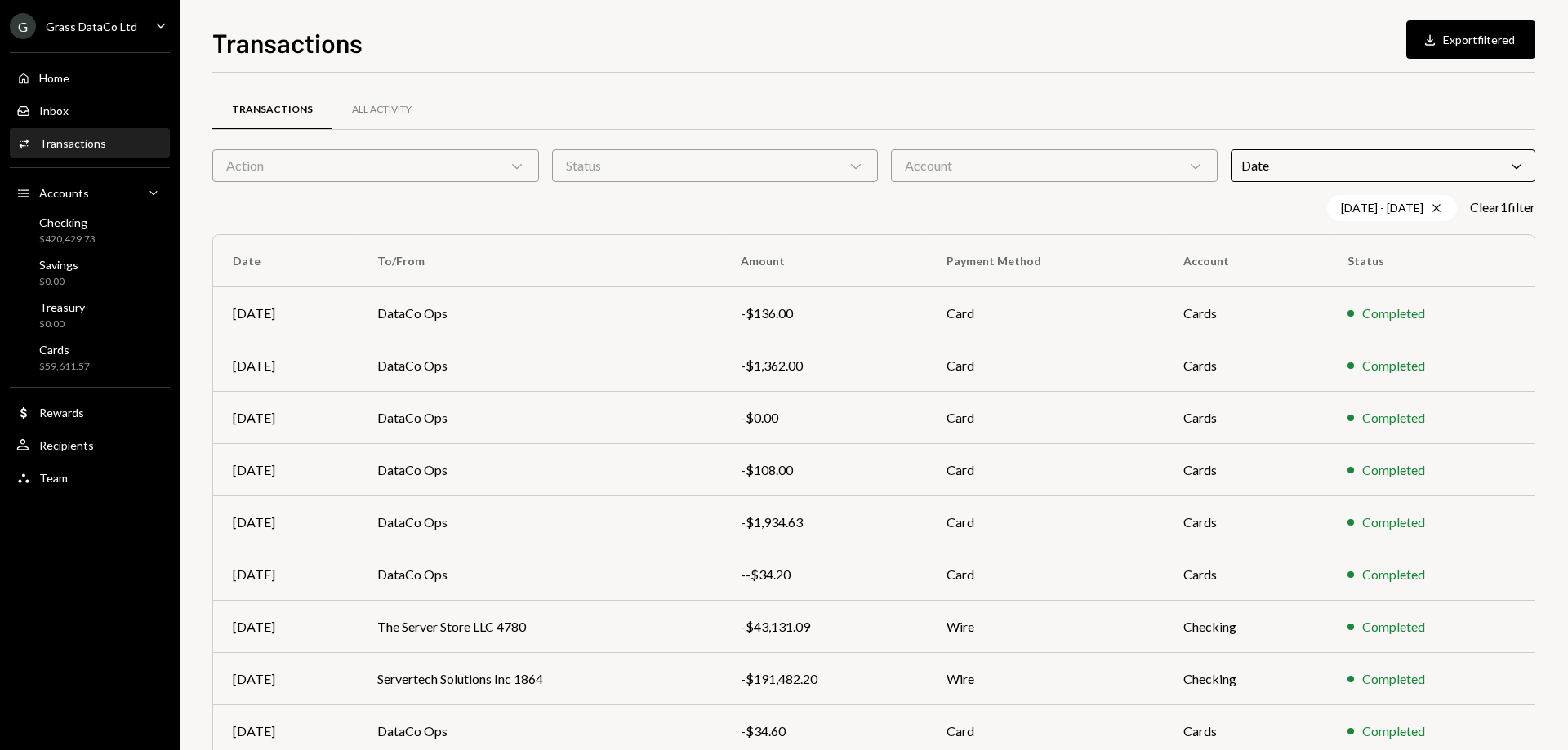
click at [1304, 98] on div "Transactions All Activity" at bounding box center [874, 109] width 1323 height 41
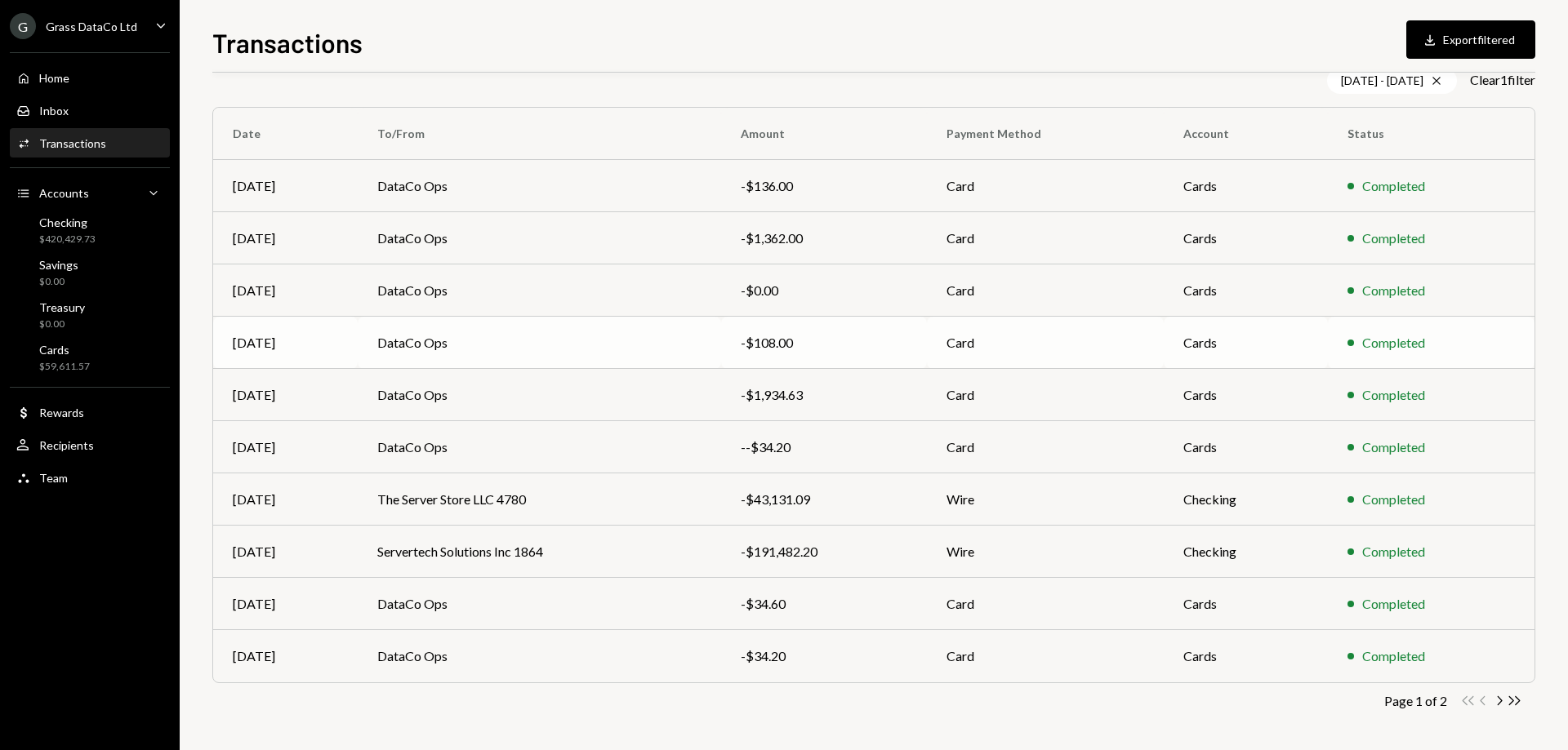
scroll to position [128, 0]
click at [1495, 698] on icon "Chevron Right" at bounding box center [1498, 700] width 15 height 15
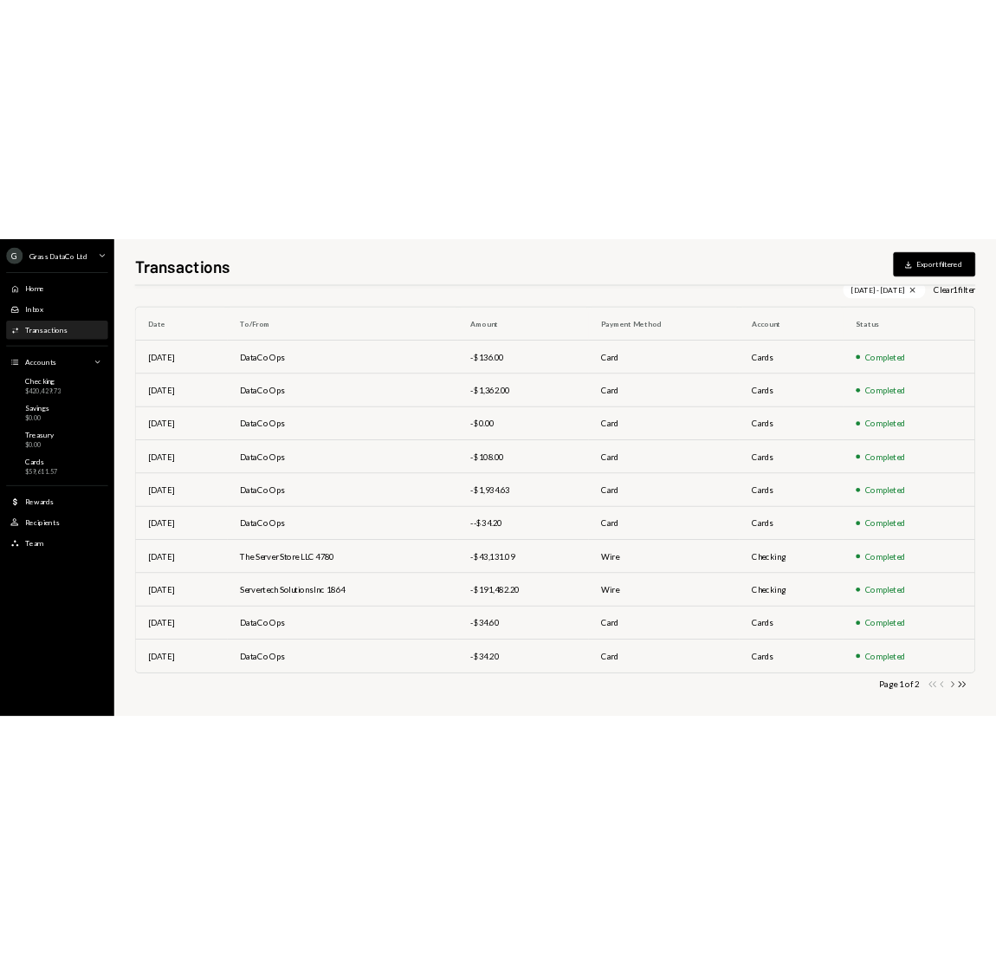
scroll to position [0, 0]
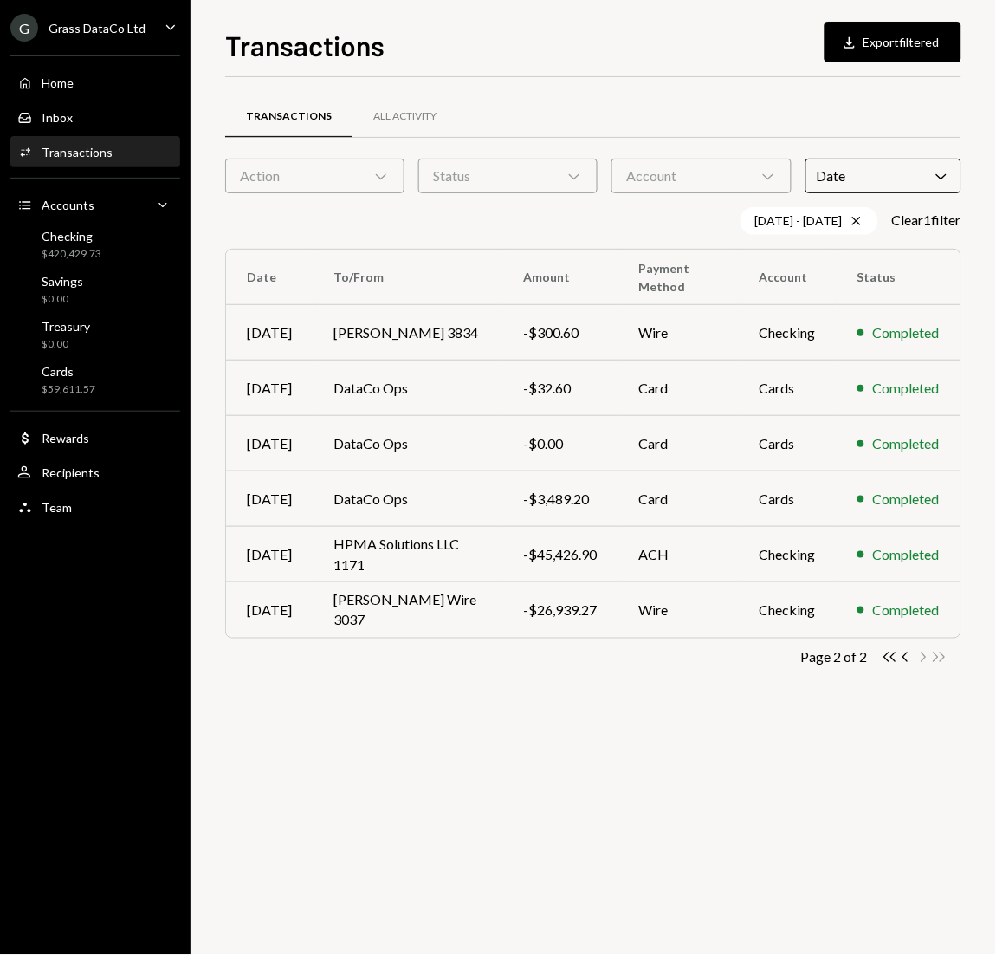
click at [699, 850] on div "Transactions All Activity Action Chevron Down Status Chevron Down Account Chevr…" at bounding box center [593, 516] width 736 height 878
click at [621, 840] on div "Transactions All Activity Action Chevron Down Status Chevron Down Account Chevr…" at bounding box center [593, 516] width 736 height 878
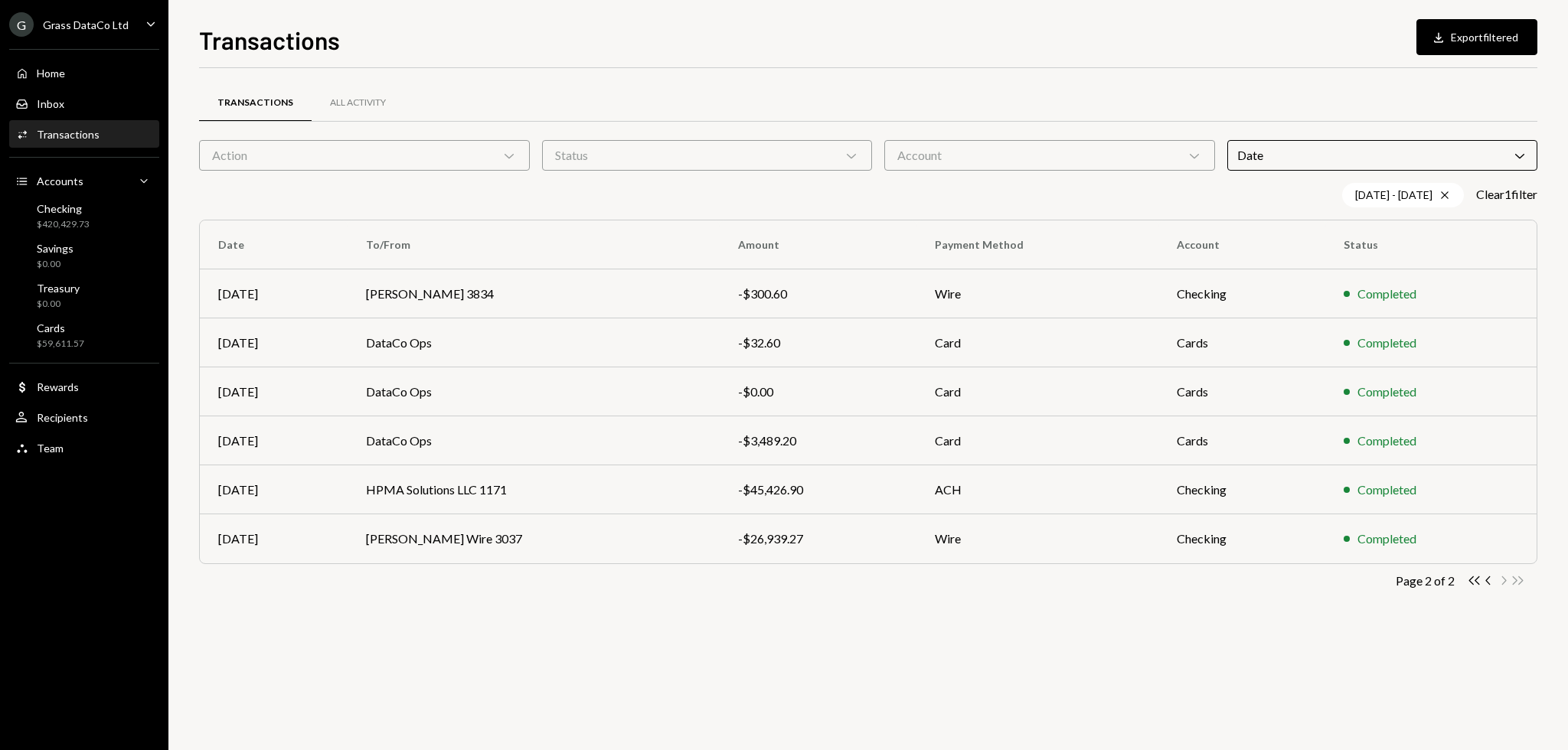
click at [813, 663] on div "Transactions All Activity Action Chevron Down Status Chevron Down Account Chevr…" at bounding box center [868, 409] width 1339 height 682
drag, startPoint x: 726, startPoint y: 656, endPoint x: 602, endPoint y: 686, distance: 127.6
click at [704, 655] on div "Transactions All Activity Action Chevron Down Status Chevron Down Account Chevr…" at bounding box center [868, 409] width 1339 height 682
